Goal: Task Accomplishment & Management: Use online tool/utility

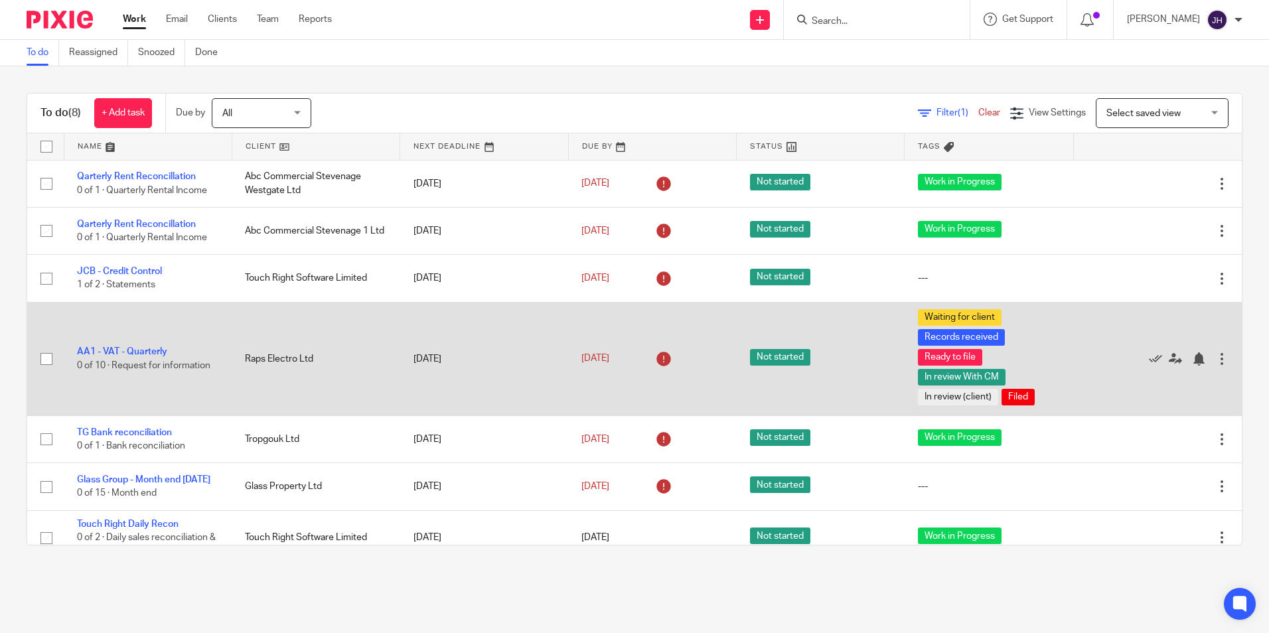
scroll to position [74, 0]
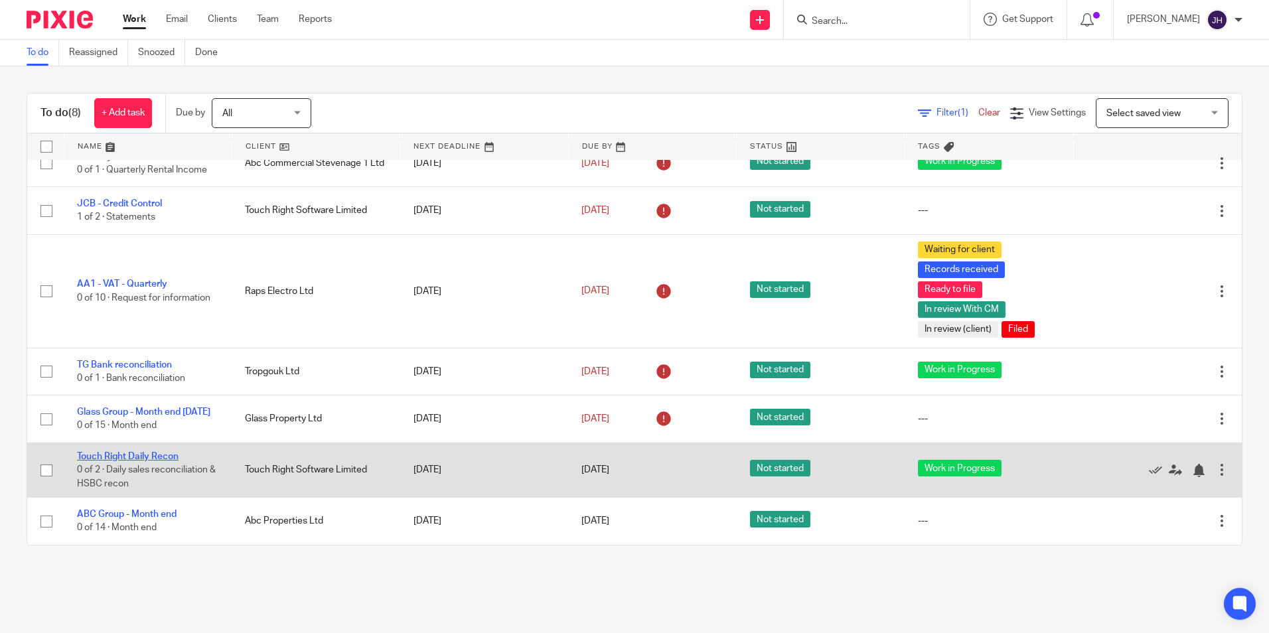
click at [135, 453] on link "Touch Right Daily Recon" at bounding box center [128, 456] width 102 height 9
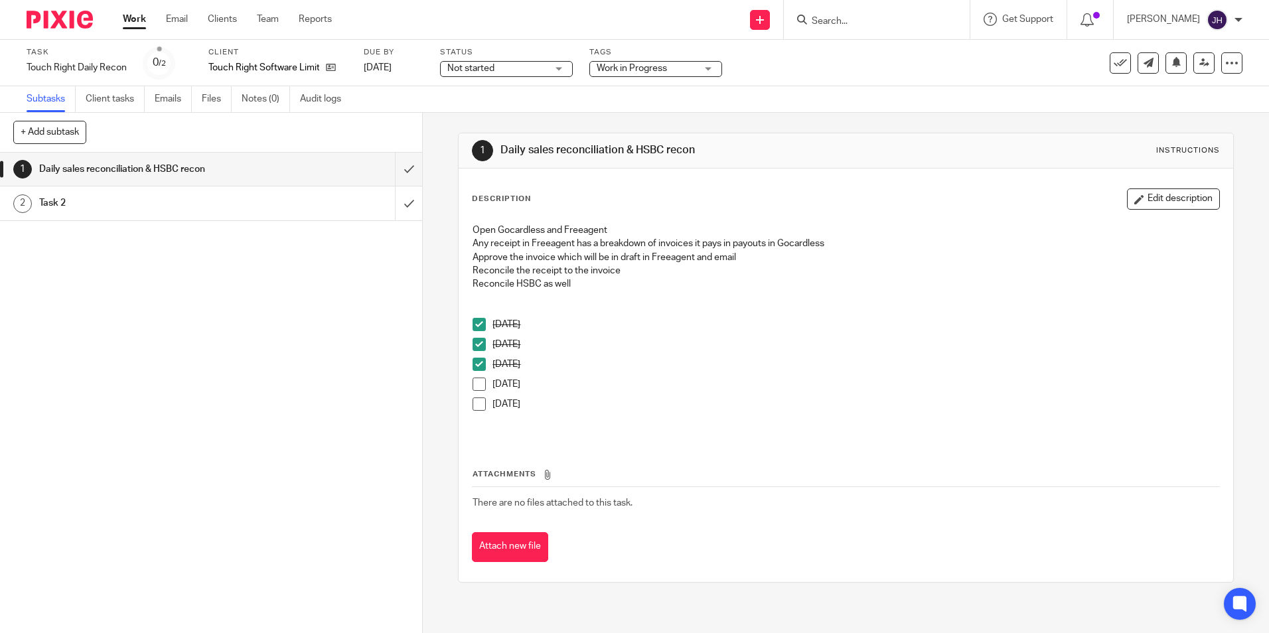
click at [477, 382] on span at bounding box center [479, 384] width 13 height 13
click at [129, 17] on link "Work" at bounding box center [134, 19] width 23 height 13
